Goal: Find specific page/section: Find specific page/section

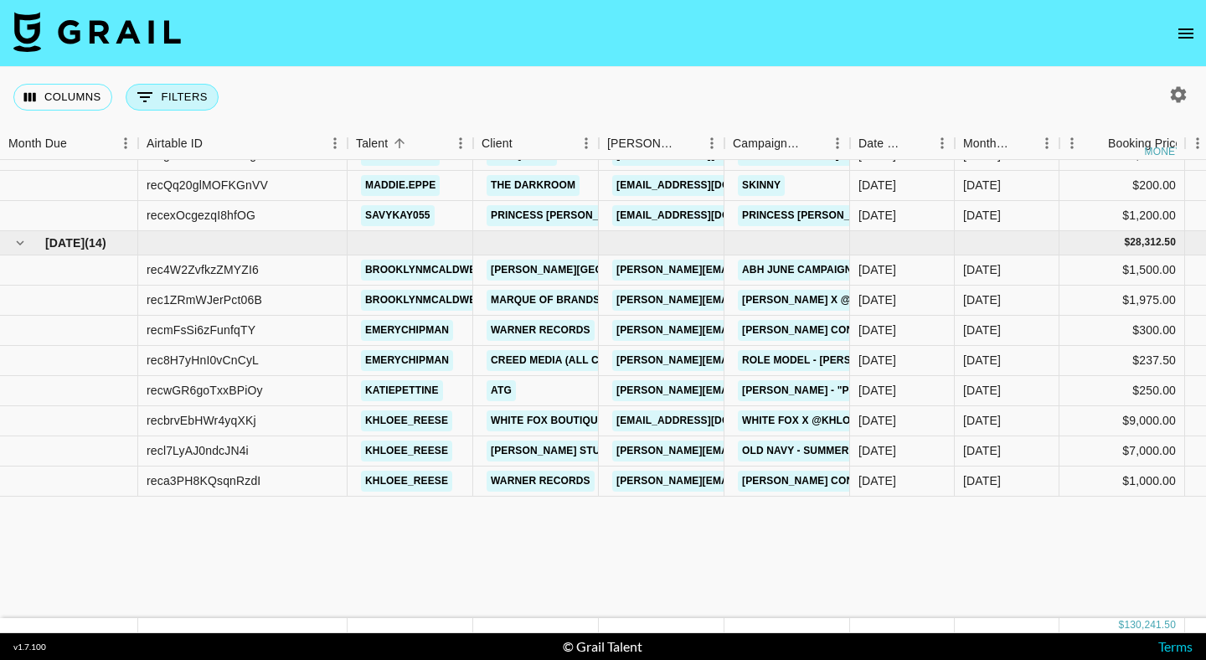
scroll to position [163, 0]
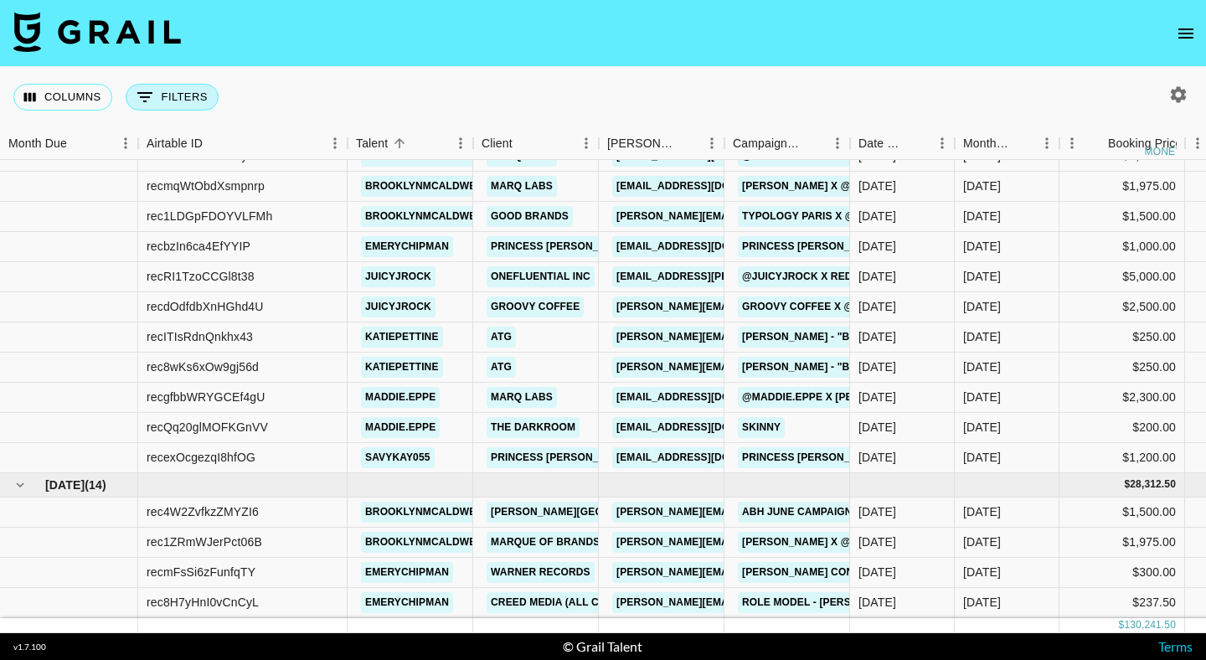
click at [152, 100] on icon "Show filters" at bounding box center [145, 97] width 20 height 20
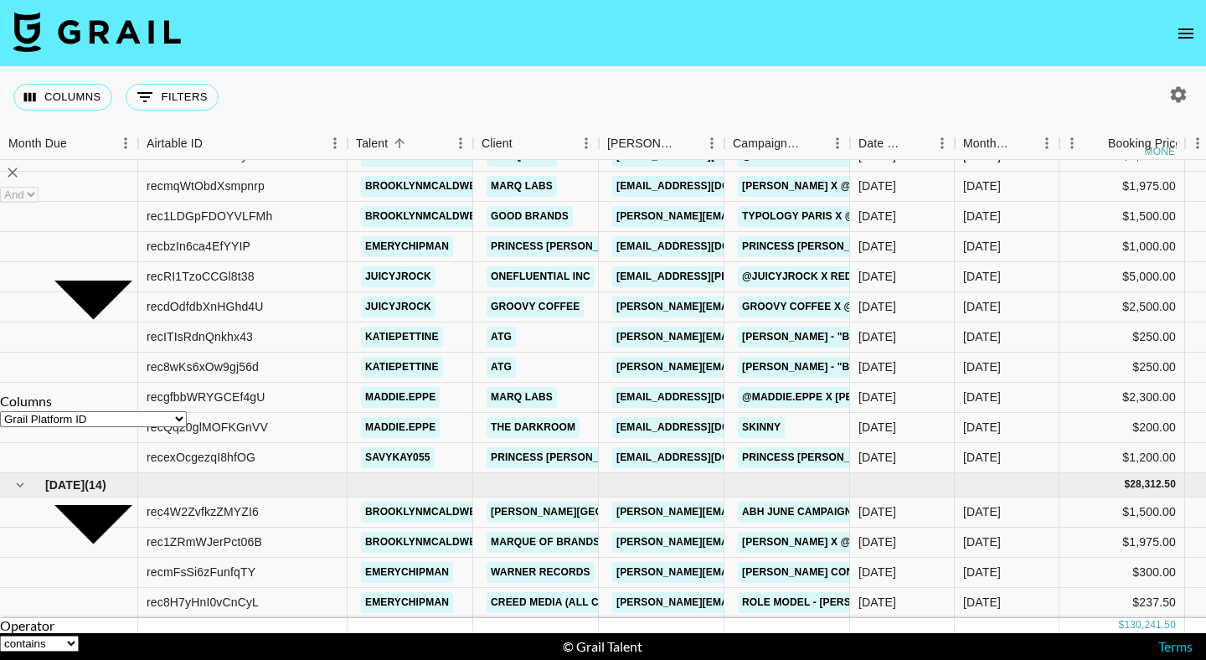
click at [120, 411] on select "Grail Platform ID Airtable ID Talent Manager Client [PERSON_NAME] Campaign (Typ…" at bounding box center [93, 419] width 187 height 16
select select "talentName"
click at [35, 411] on select "Grail Platform ID Airtable ID Talent Manager Client [PERSON_NAME] Campaign (Typ…" at bounding box center [93, 419] width 187 height 16
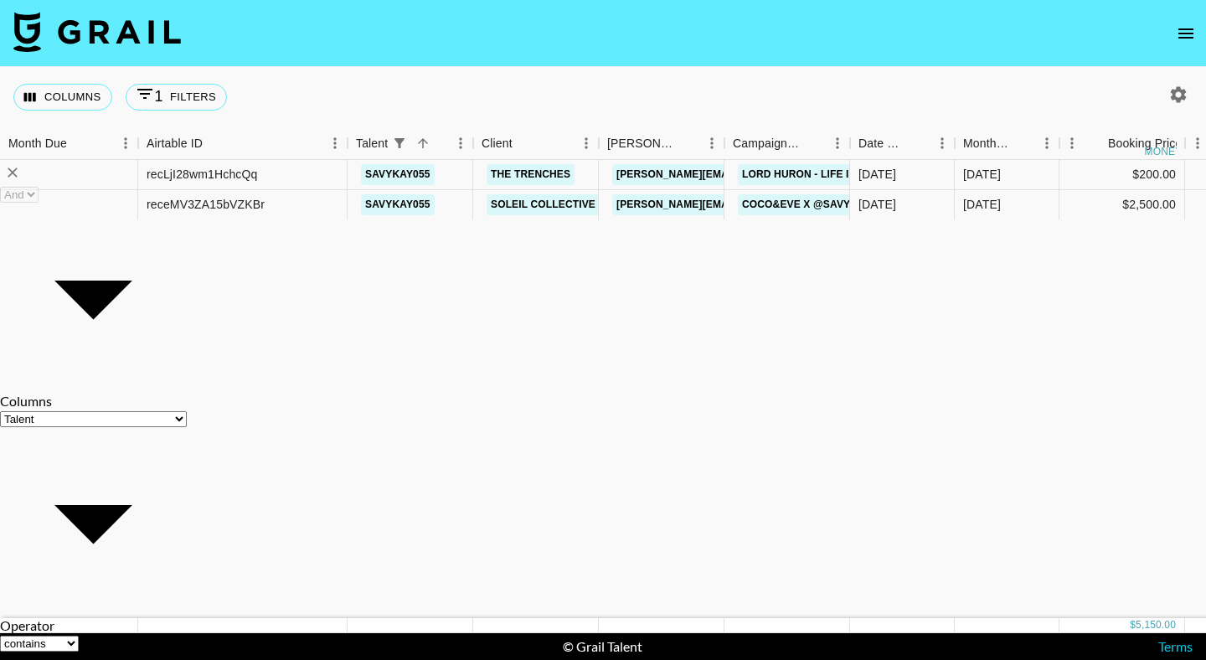
scroll to position [0, 0]
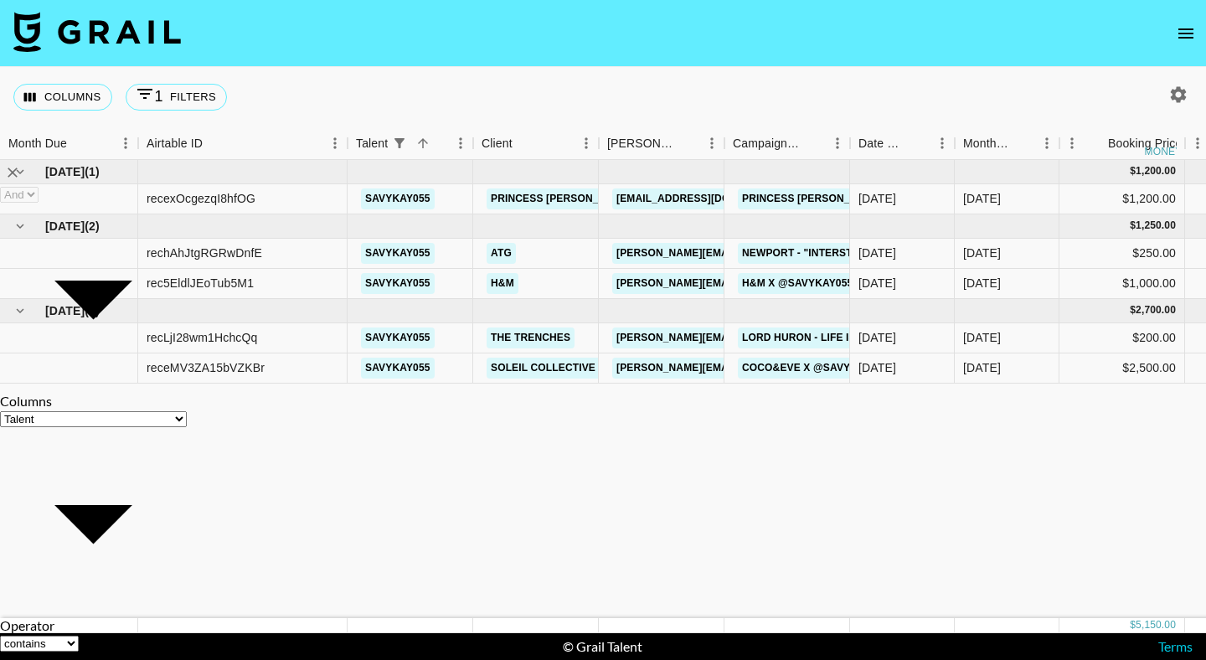
type input "savy"
click at [522, 90] on div "Columns 1 Filters + Booking" at bounding box center [603, 97] width 1206 height 60
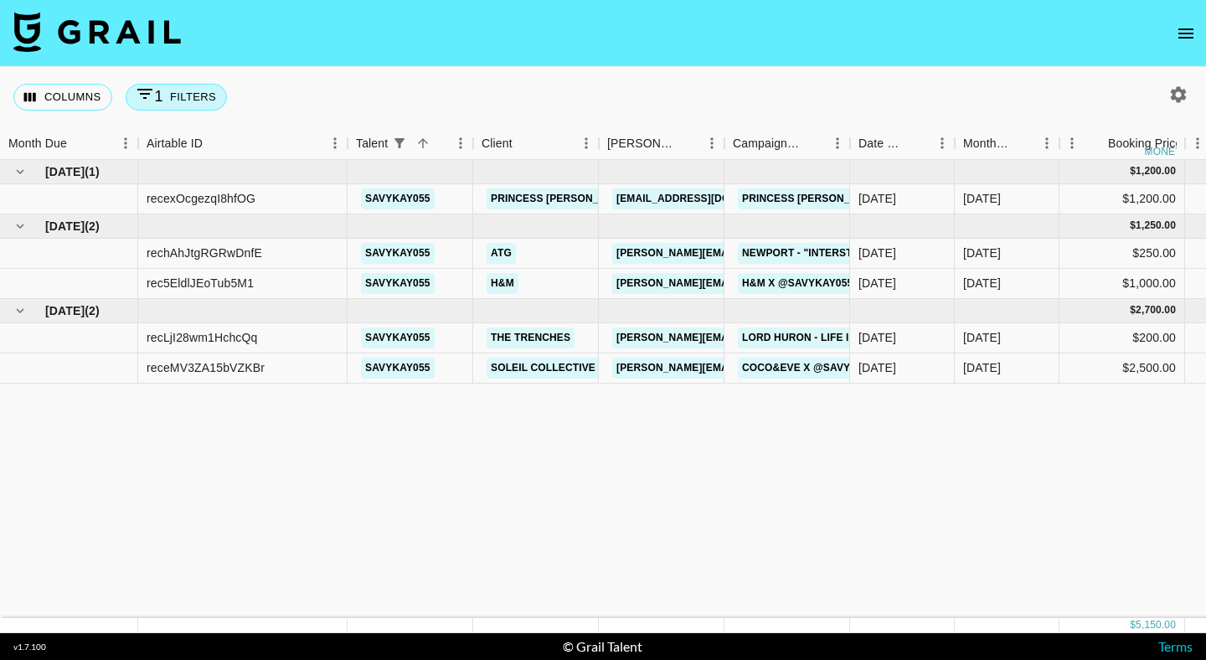
click at [198, 91] on button "1 Filters" at bounding box center [176, 97] width 101 height 27
select select "talentName"
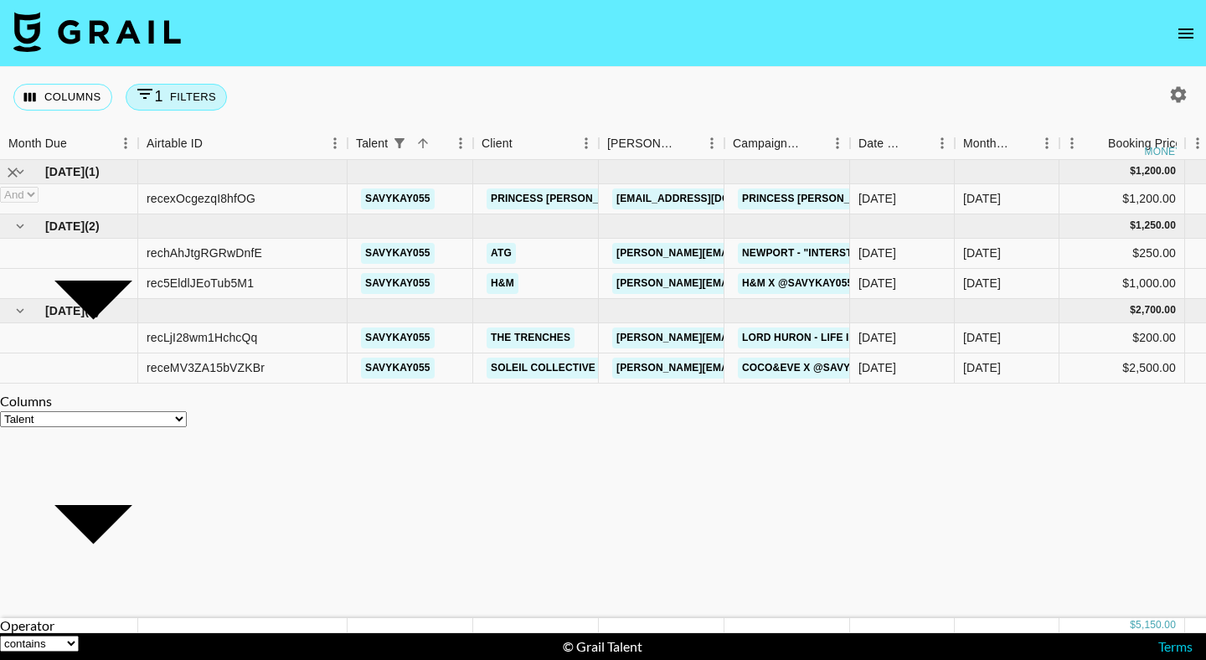
click at [198, 91] on button "1 Filters" at bounding box center [176, 97] width 101 height 27
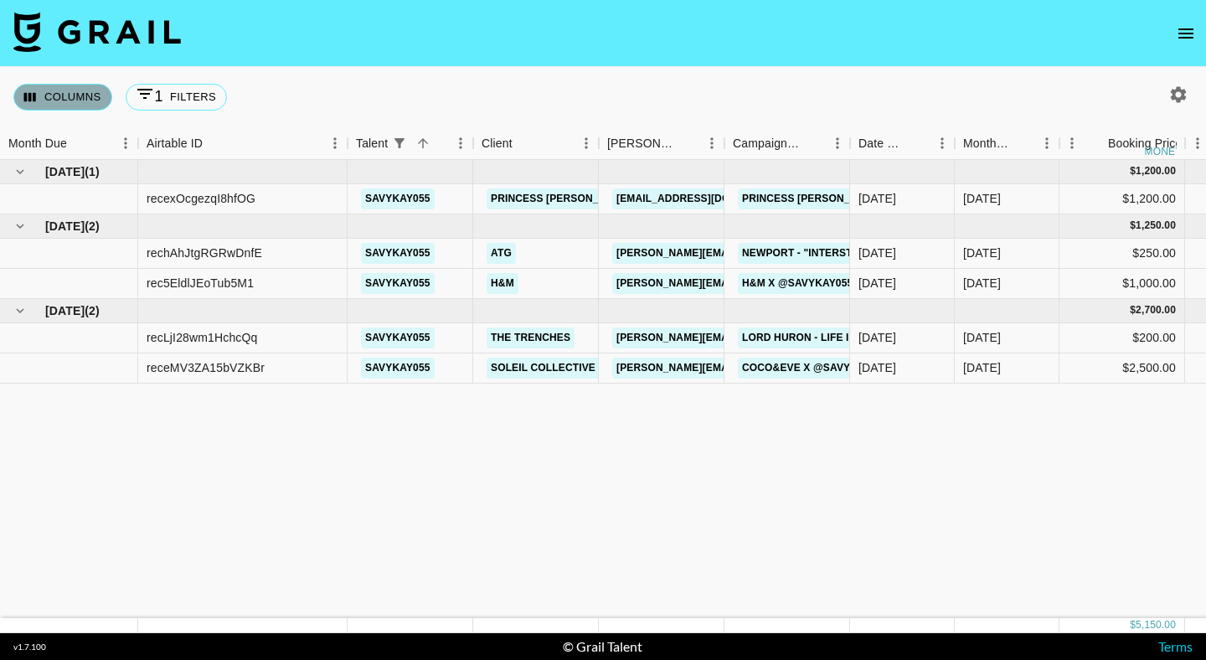
click at [70, 107] on button "Columns" at bounding box center [62, 97] width 99 height 27
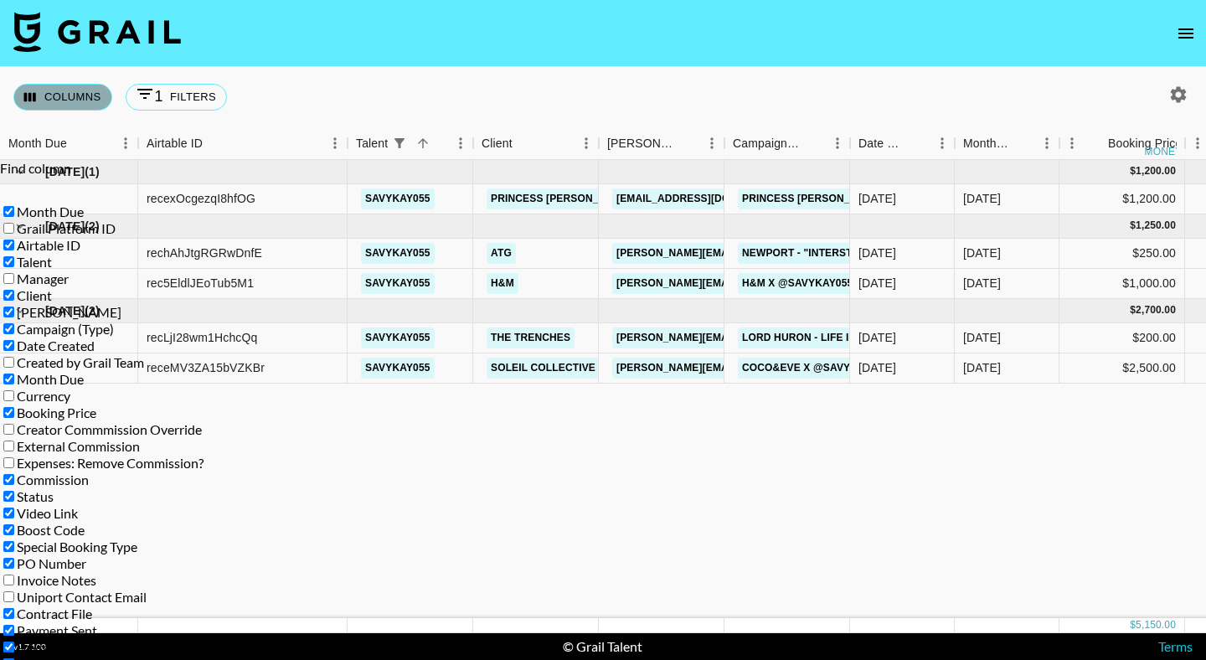
click at [70, 107] on button "Columns" at bounding box center [62, 97] width 99 height 27
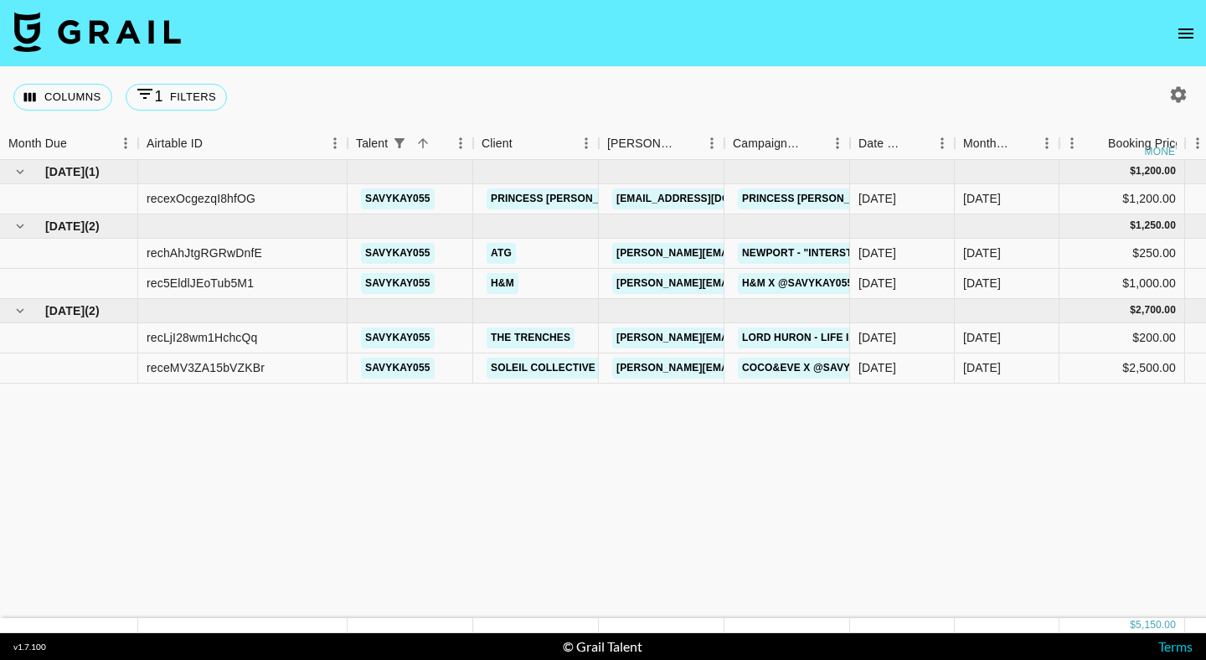
click at [1178, 100] on icon "button" at bounding box center [1178, 94] width 16 height 16
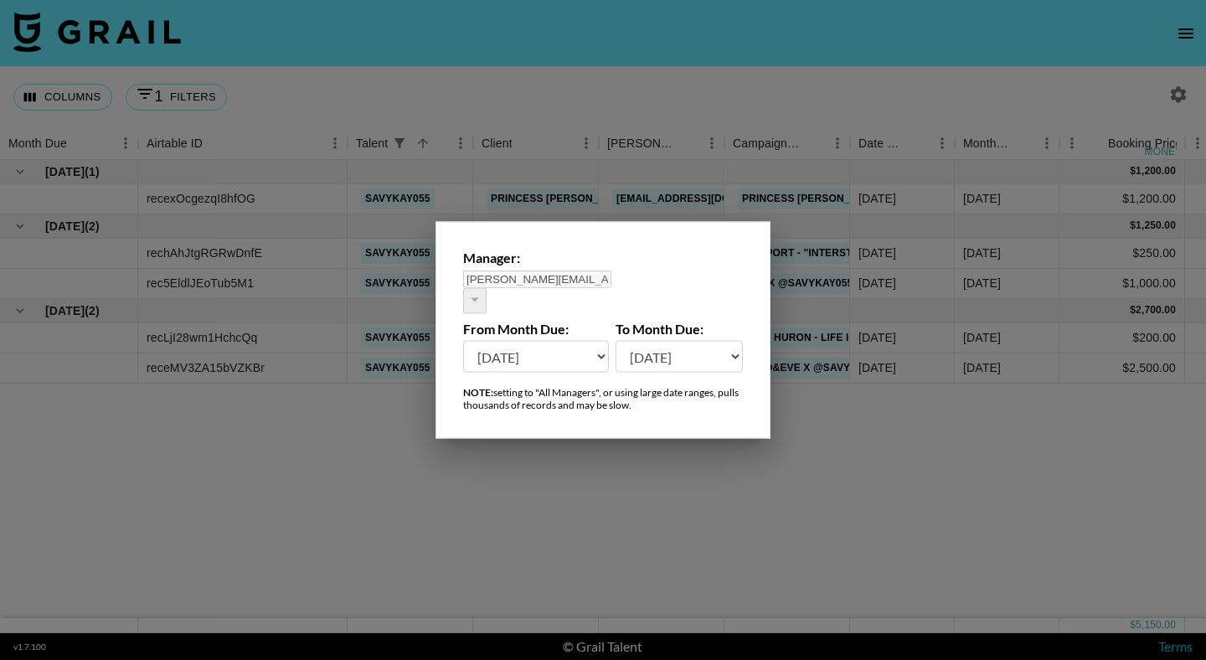
click at [654, 343] on select "[DATE] [DATE] '[DATE] May '[DATE] Mar '[DATE] Jan '[DATE] Nov '[DATE] Sep '[DAT…" at bounding box center [679, 357] width 128 height 32
click at [563, 355] on select "[DATE] [DATE] '[DATE] May '[DATE] Mar '[DATE] Jan '[DATE] Nov '[DATE] Sep '[DAT…" at bounding box center [536, 357] width 146 height 32
select select "[DATE]"
click at [463, 341] on select "[DATE] [DATE] '[DATE] May '[DATE] Mar '[DATE] Jan '[DATE] Nov '[DATE] Sep '[DAT…" at bounding box center [536, 357] width 146 height 32
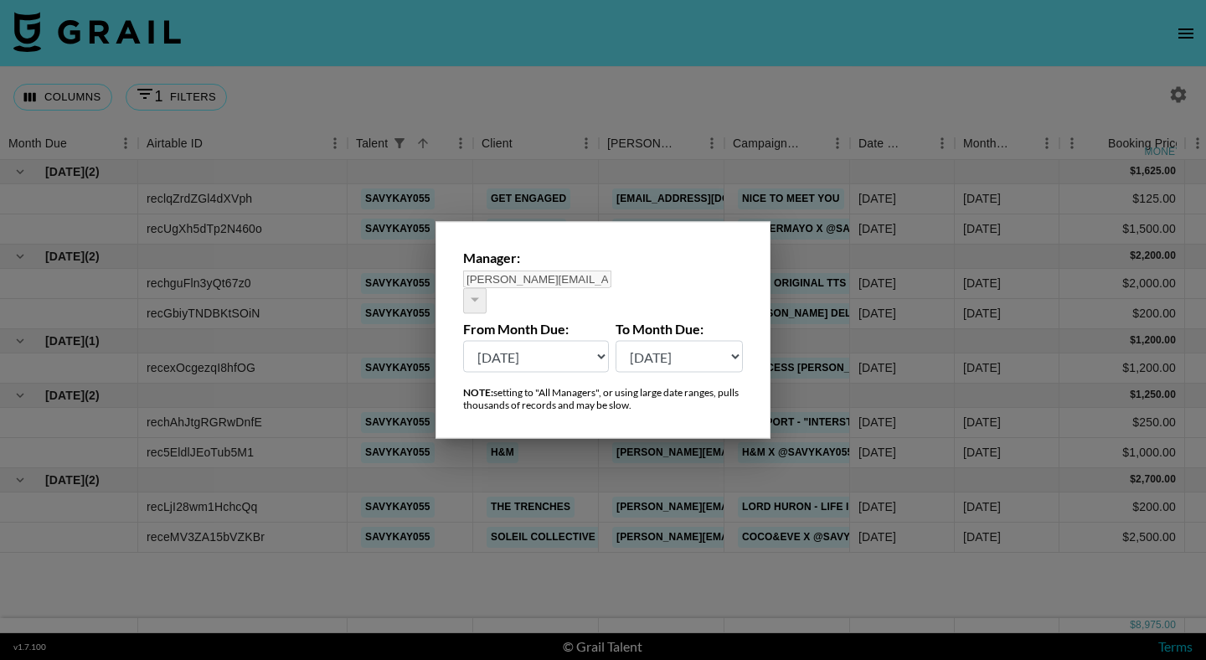
click at [656, 103] on div at bounding box center [603, 330] width 1206 height 660
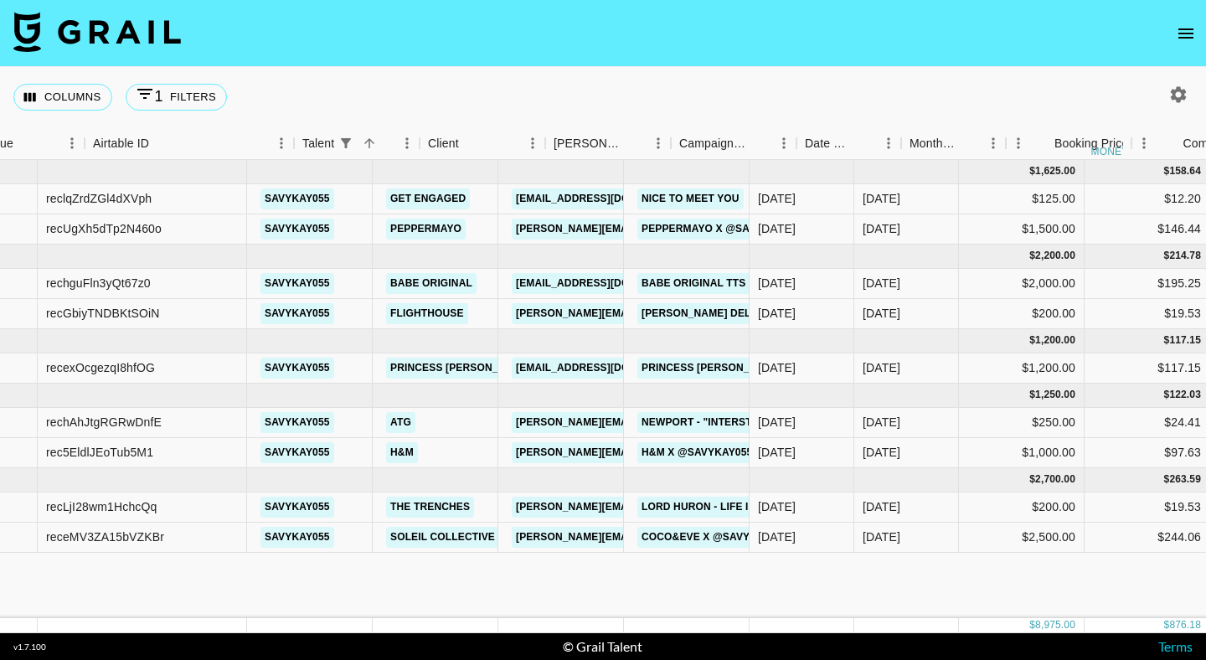
scroll to position [0, 54]
